Goal: Download file/media

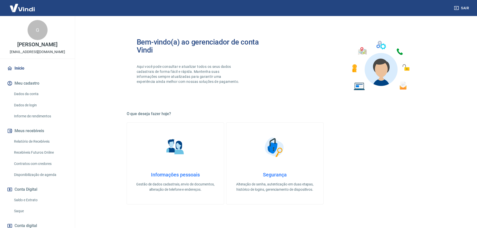
drag, startPoint x: 20, startPoint y: 210, endPoint x: 22, endPoint y: 208, distance: 2.7
click at [20, 210] on link "Saque" at bounding box center [40, 211] width 57 height 10
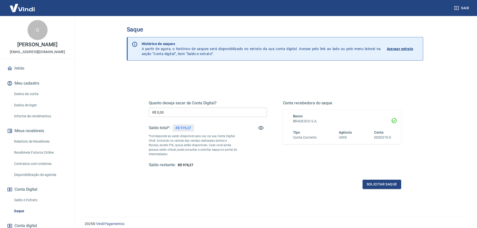
click at [38, 141] on link "Relatório de Recebíveis" at bounding box center [40, 142] width 57 height 10
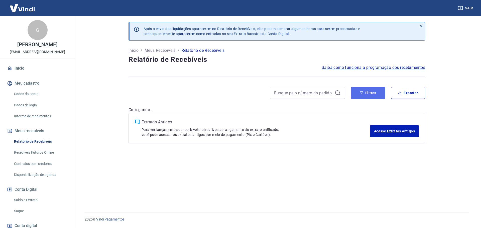
click at [374, 96] on button "Filtros" at bounding box center [368, 93] width 34 height 12
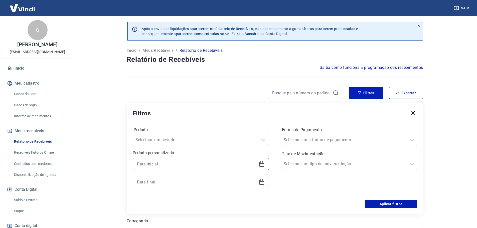
click at [146, 163] on input at bounding box center [197, 164] width 120 height 8
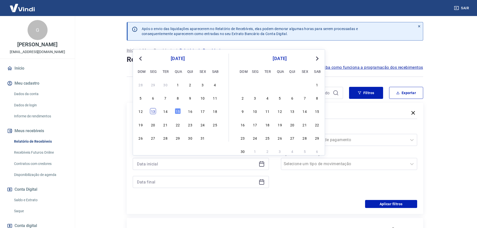
click at [151, 114] on div "13" at bounding box center [153, 111] width 6 height 6
type input "[DATE]"
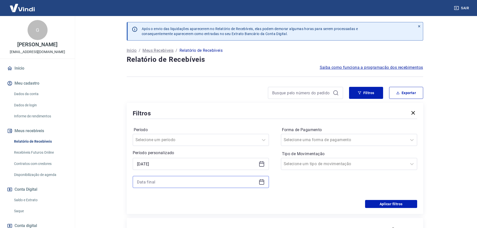
click at [148, 183] on input at bounding box center [197, 182] width 120 height 8
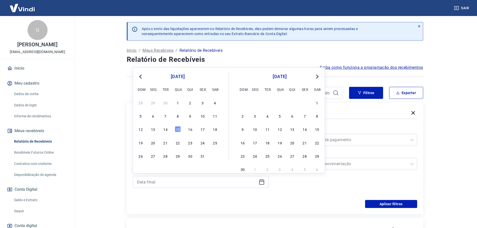
click at [177, 130] on div "15" at bounding box center [178, 129] width 6 height 6
type input "[DATE]"
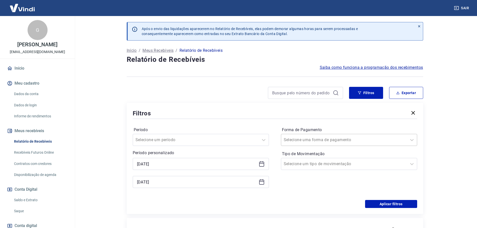
click at [336, 143] on div at bounding box center [344, 140] width 121 height 7
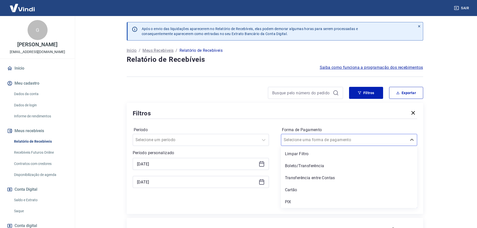
click at [299, 202] on div "PIX" at bounding box center [349, 202] width 136 height 10
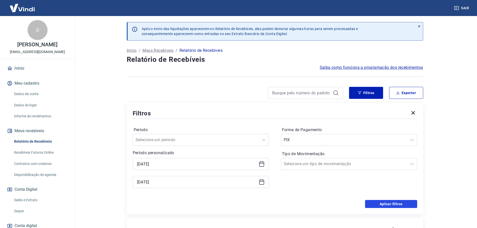
click at [403, 204] on button "Aplicar filtros" at bounding box center [391, 204] width 52 height 8
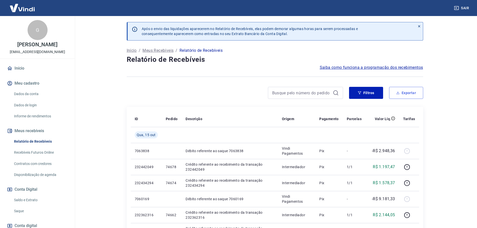
click at [406, 89] on button "Exportar" at bounding box center [407, 93] width 34 height 12
type input "[DATE]"
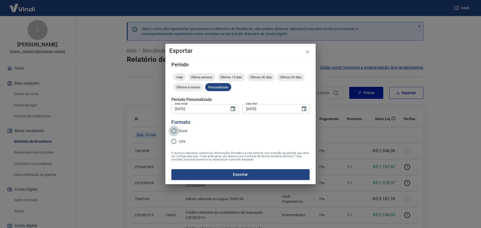
click at [178, 132] on input "Excel" at bounding box center [174, 131] width 11 height 11
radio input "true"
click at [223, 177] on button "Exportar" at bounding box center [240, 174] width 138 height 11
